Goal: Connect with others: Connect with others

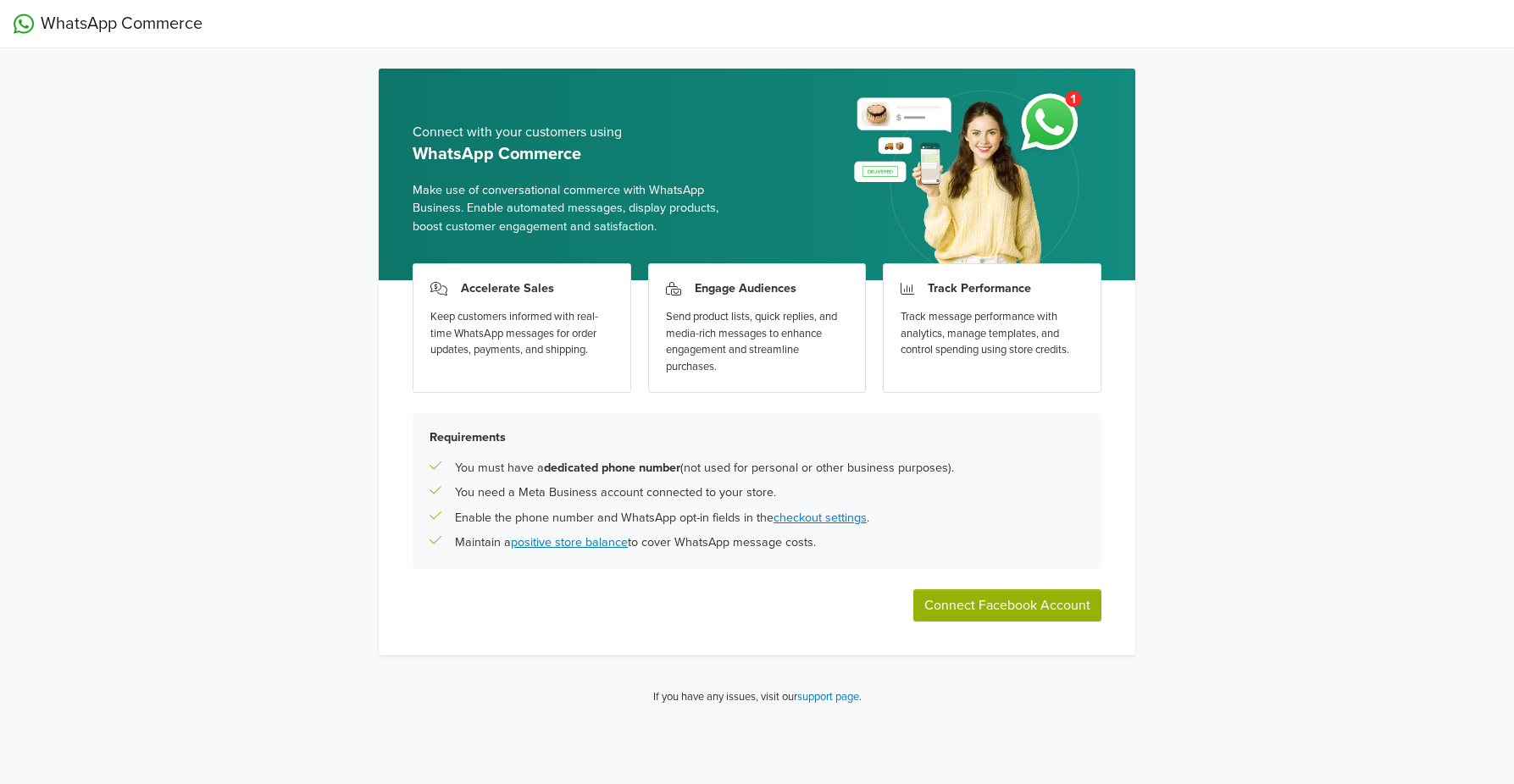
click at [997, 606] on button "Connect Facebook Account" at bounding box center [1007, 606] width 188 height 32
click at [1303, 254] on div "WhatsApp Commerce Connect with your customers using WhatsApp Commerce Make use …" at bounding box center [757, 360] width 1514 height 720
click at [1031, 609] on button "Connect Facebook Account" at bounding box center [1007, 606] width 188 height 32
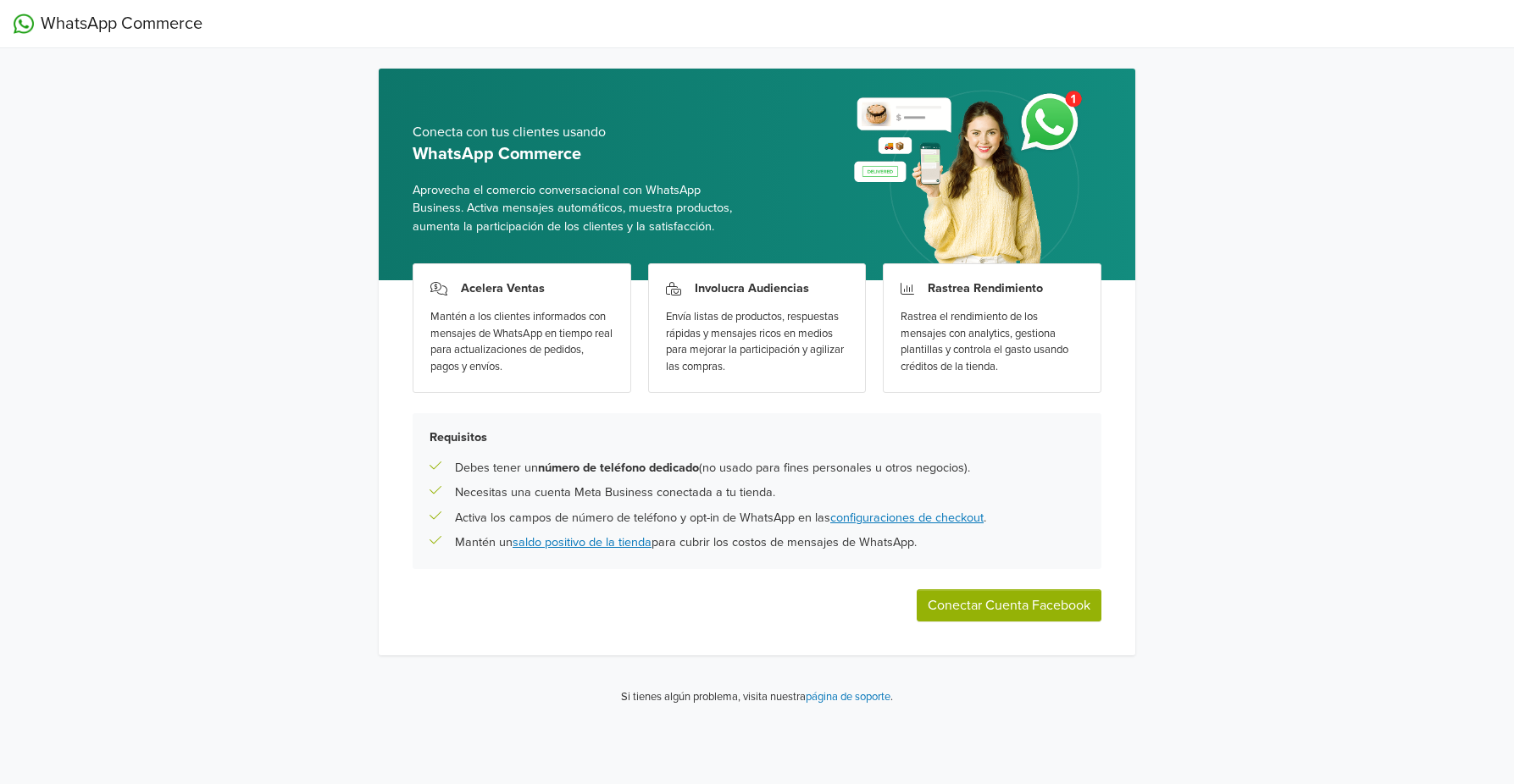
click at [992, 601] on button "Conectar Cuenta Facebook" at bounding box center [1009, 606] width 184 height 32
